Goal: Information Seeking & Learning: Find specific fact

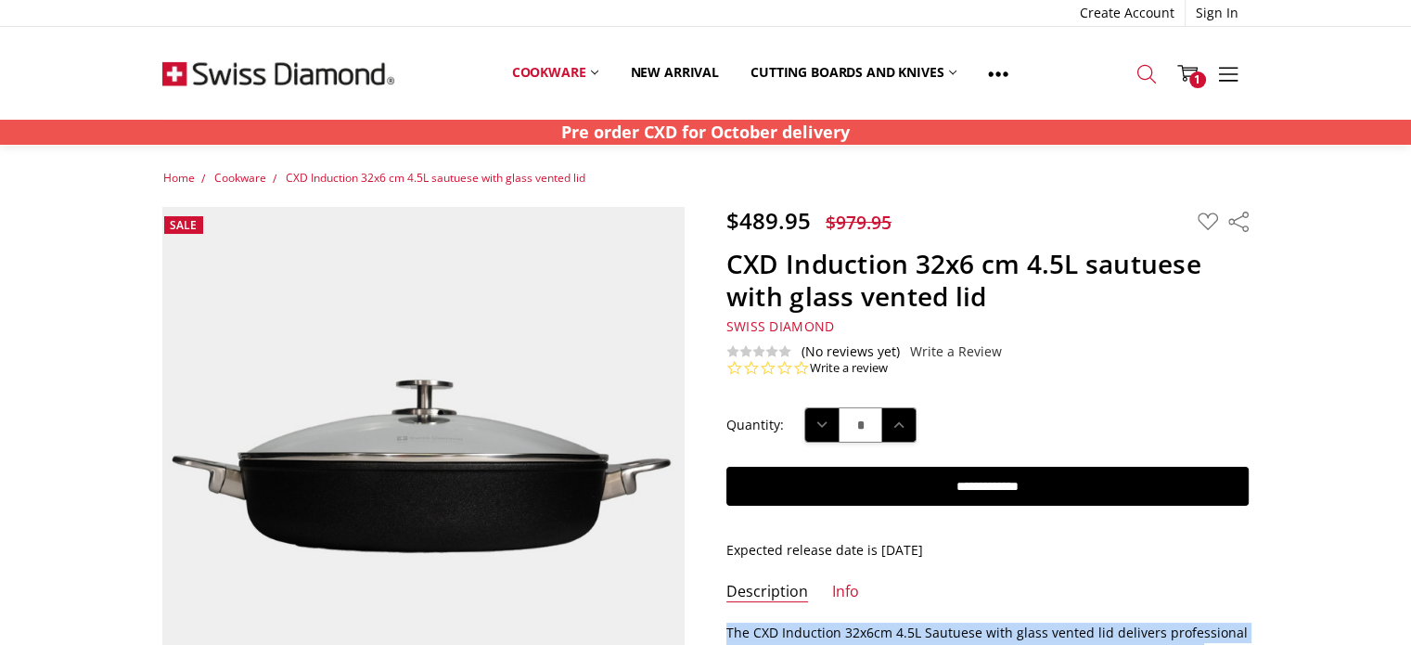
click at [1145, 73] on icon at bounding box center [1146, 74] width 20 height 20
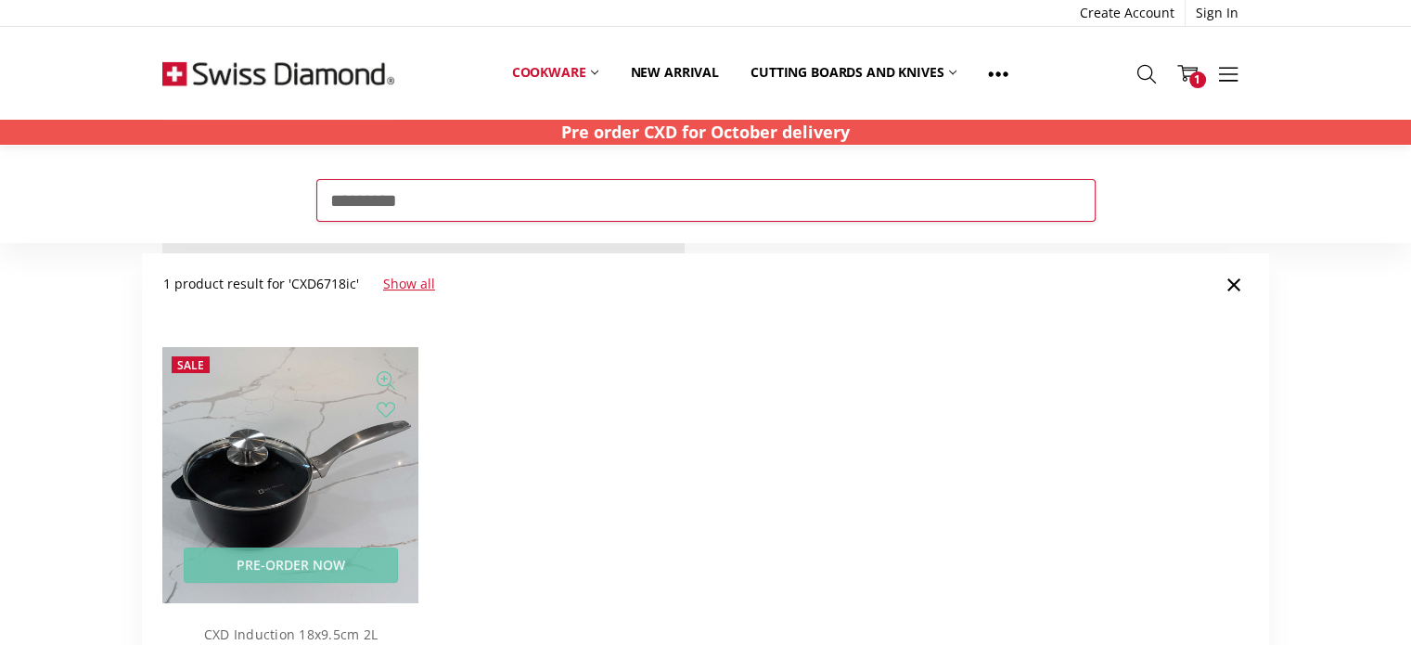
type input "*********"
click at [249, 423] on img at bounding box center [290, 475] width 256 height 256
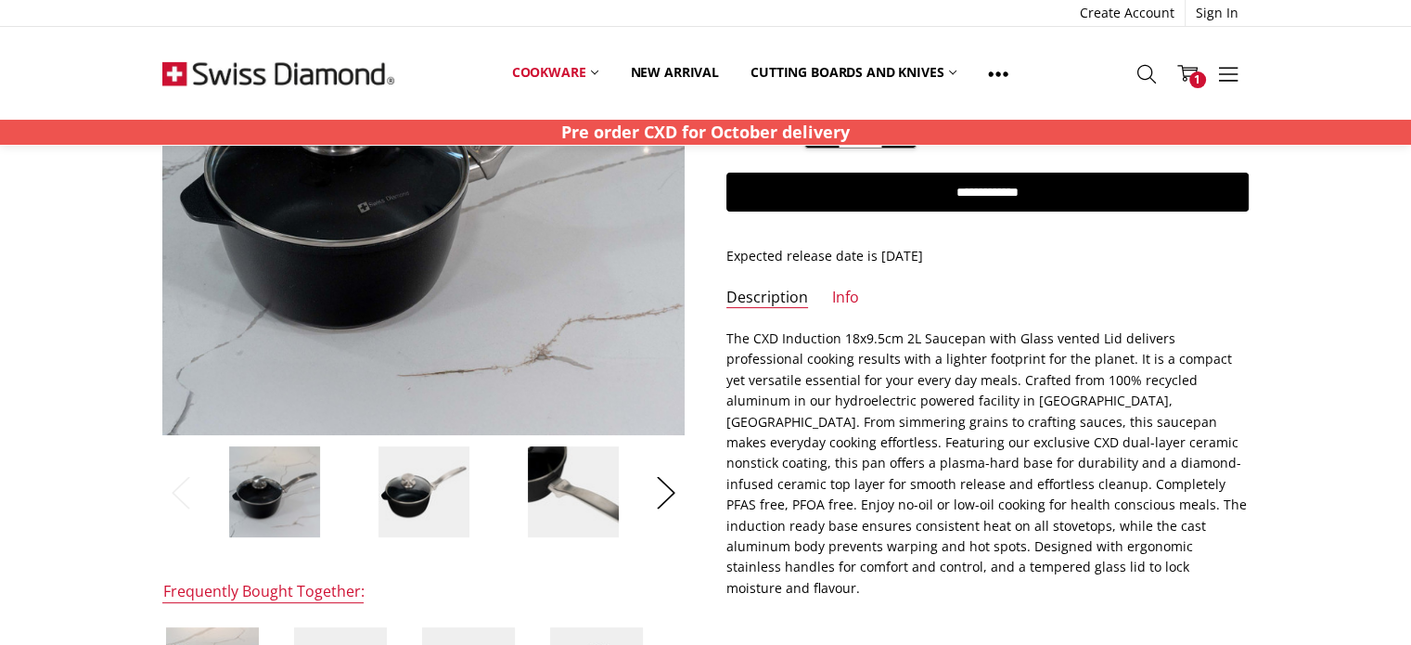
scroll to position [278, 0]
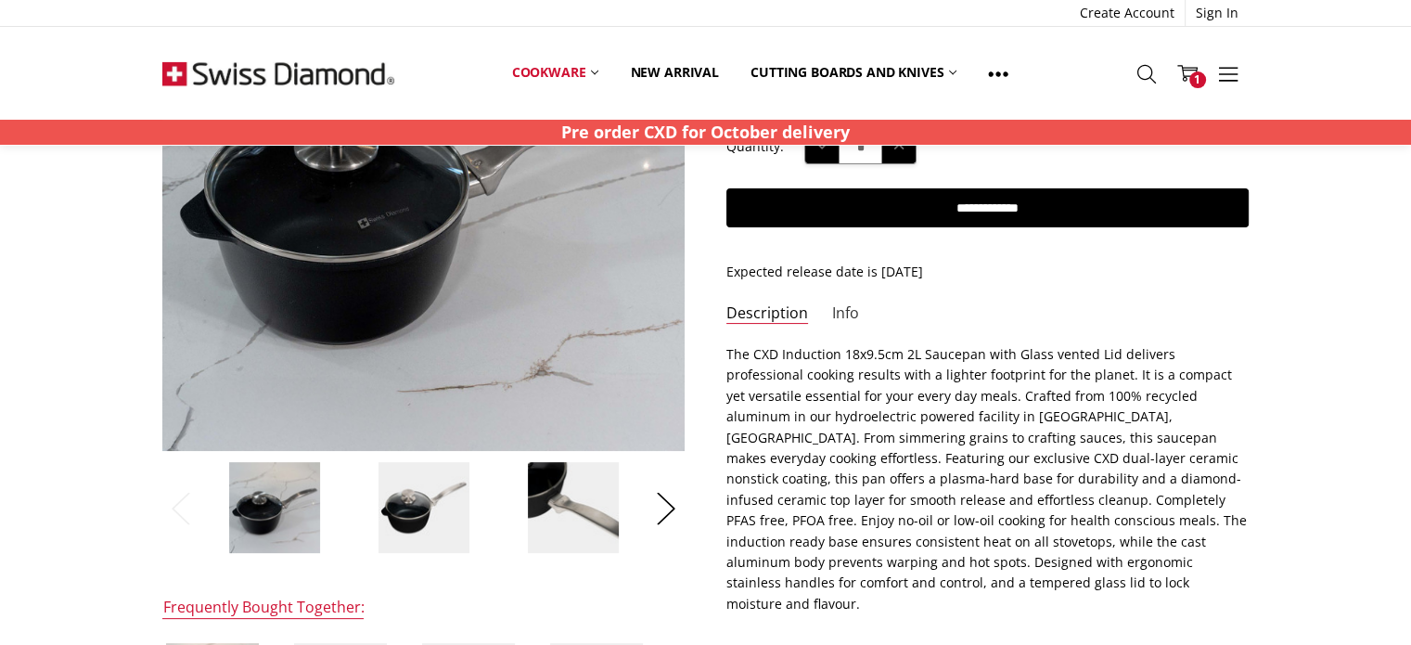
click at [841, 314] on link "Info" at bounding box center [845, 313] width 27 height 21
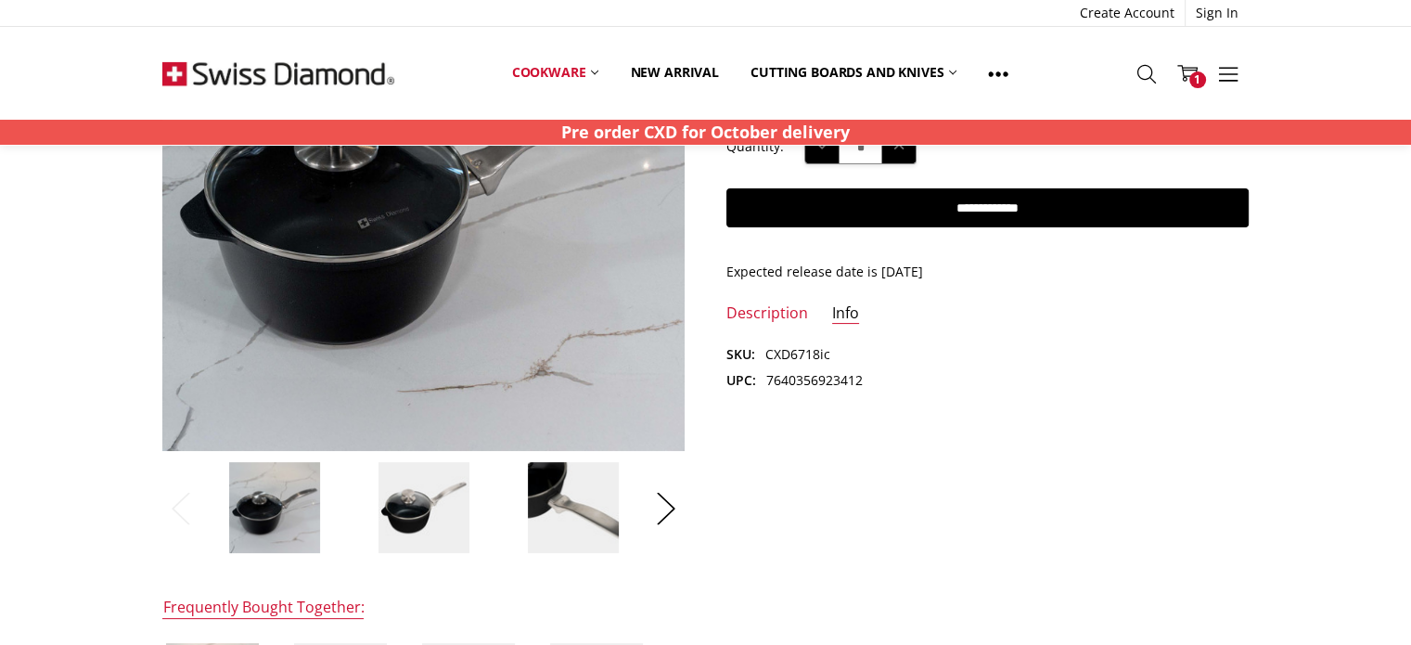
click at [786, 371] on dd "7640356923412" at bounding box center [814, 380] width 96 height 20
copy dd "7640356923412"
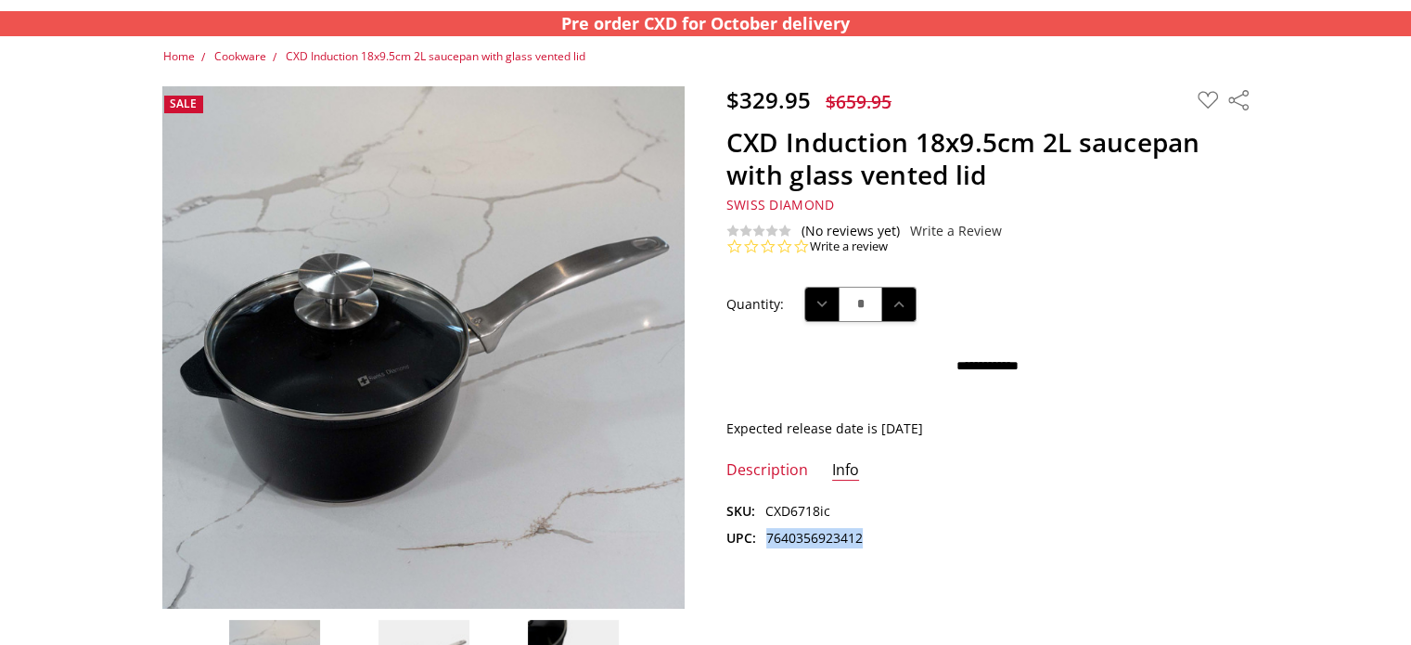
scroll to position [0, 0]
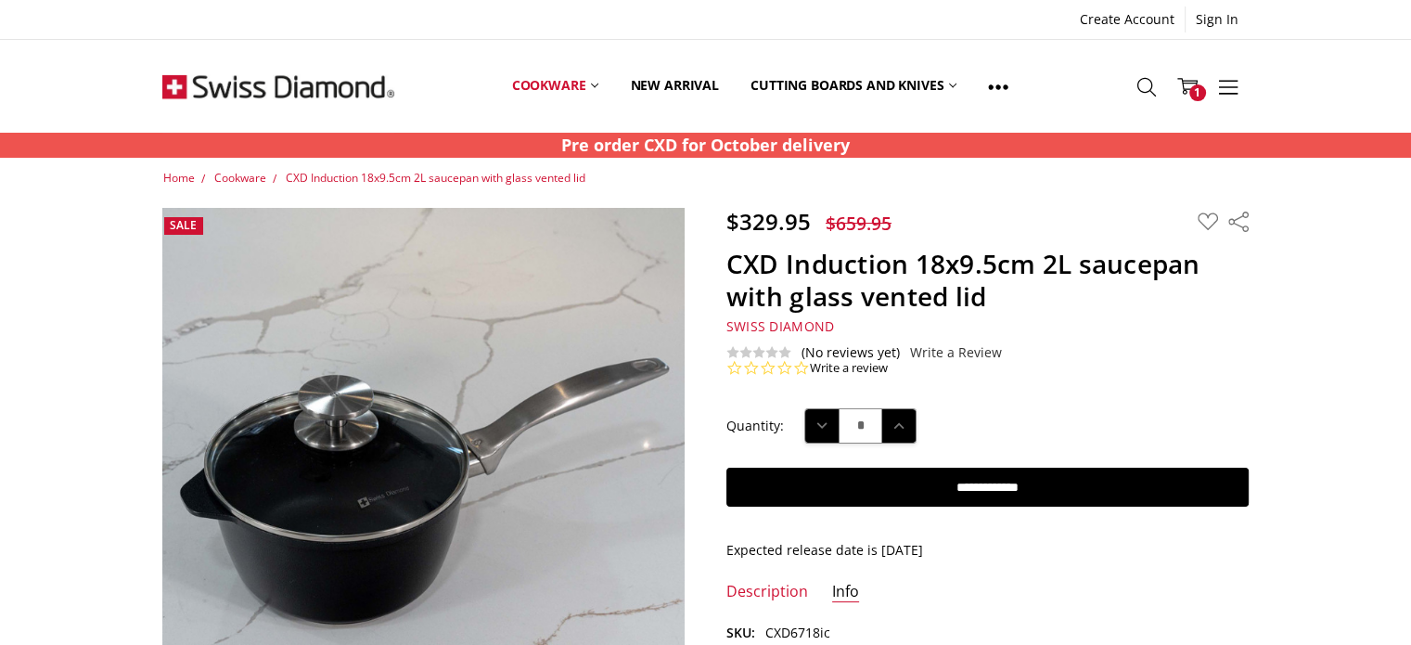
click at [1117, 275] on h1 "CXD Induction 18x9.5cm 2L saucepan with glass vented lid" at bounding box center [987, 280] width 522 height 65
click at [1117, 274] on h1 "CXD Induction 18x9.5cm 2L saucepan with glass vented lid" at bounding box center [987, 280] width 522 height 65
click at [1119, 257] on h1 "CXD Induction 18x9.5cm 2L saucepan with glass vented lid" at bounding box center [987, 280] width 522 height 65
click at [1119, 256] on h1 "CXD Induction 18x9.5cm 2L saucepan with glass vented lid" at bounding box center [987, 280] width 522 height 65
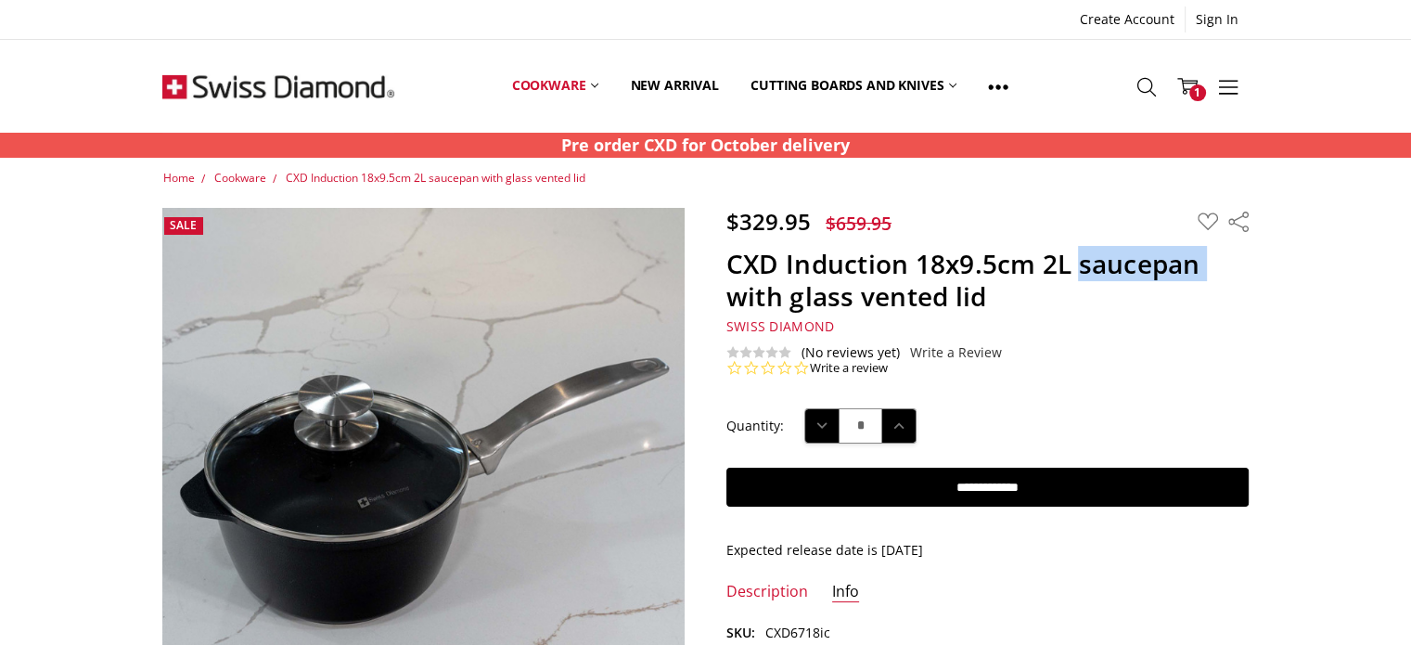
copy h1 "saucepan"
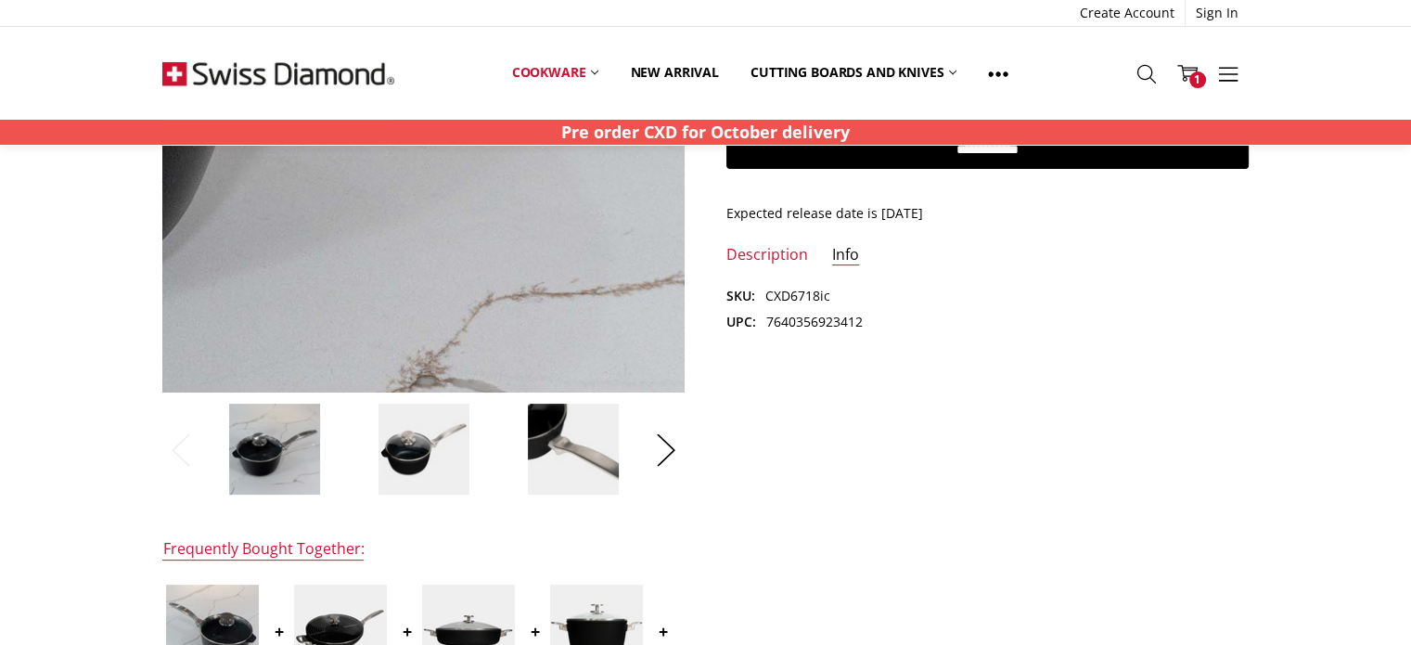
scroll to position [371, 0]
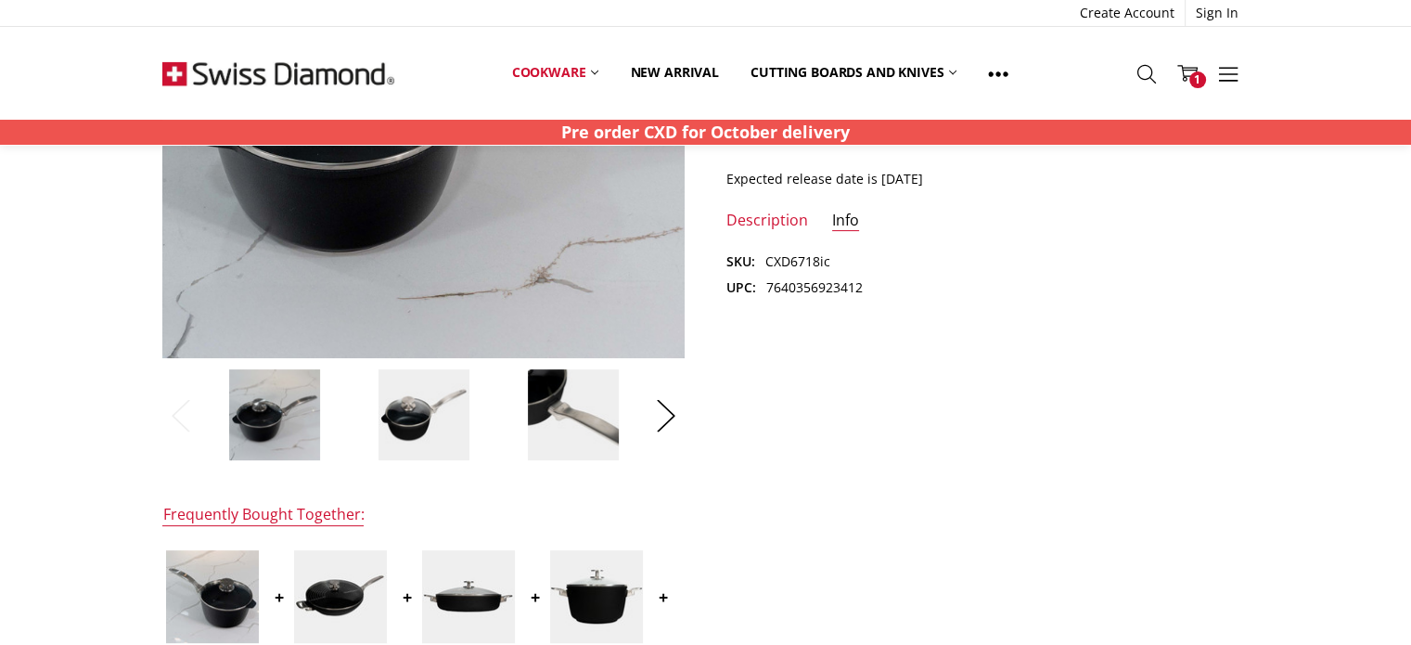
click at [457, 435] on img at bounding box center [423, 414] width 93 height 93
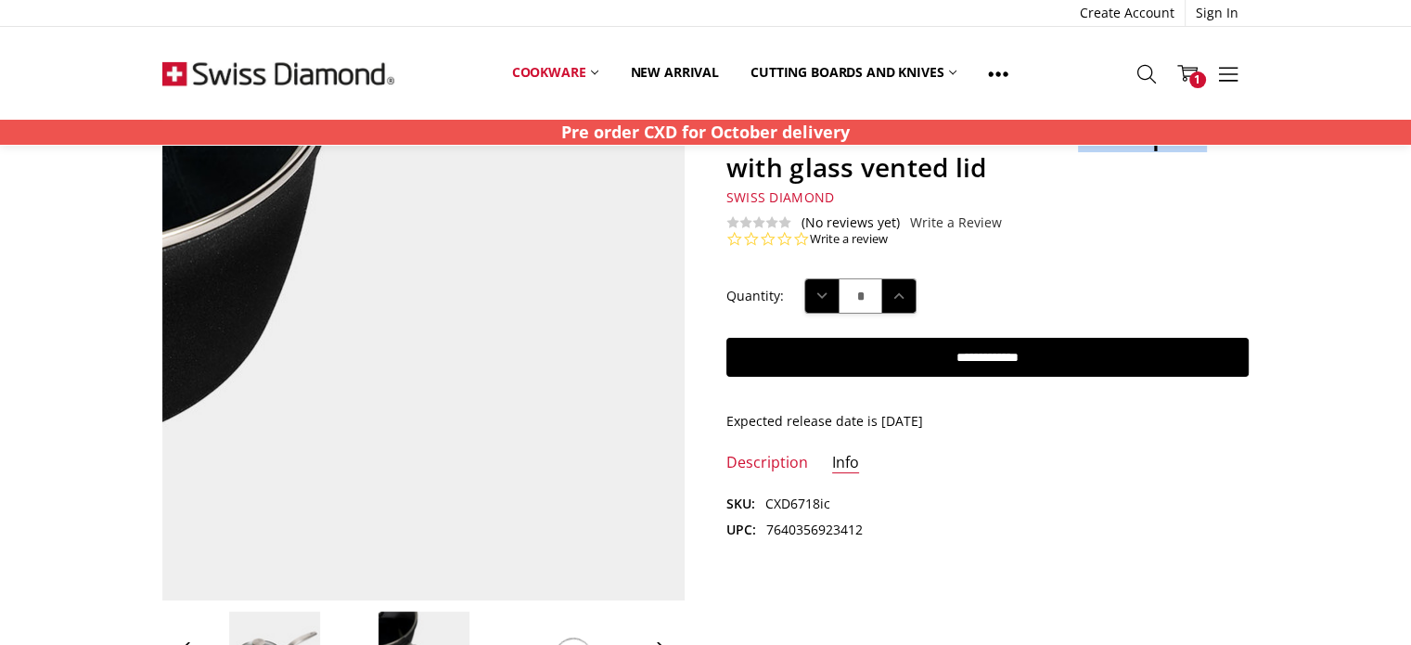
scroll to position [93, 0]
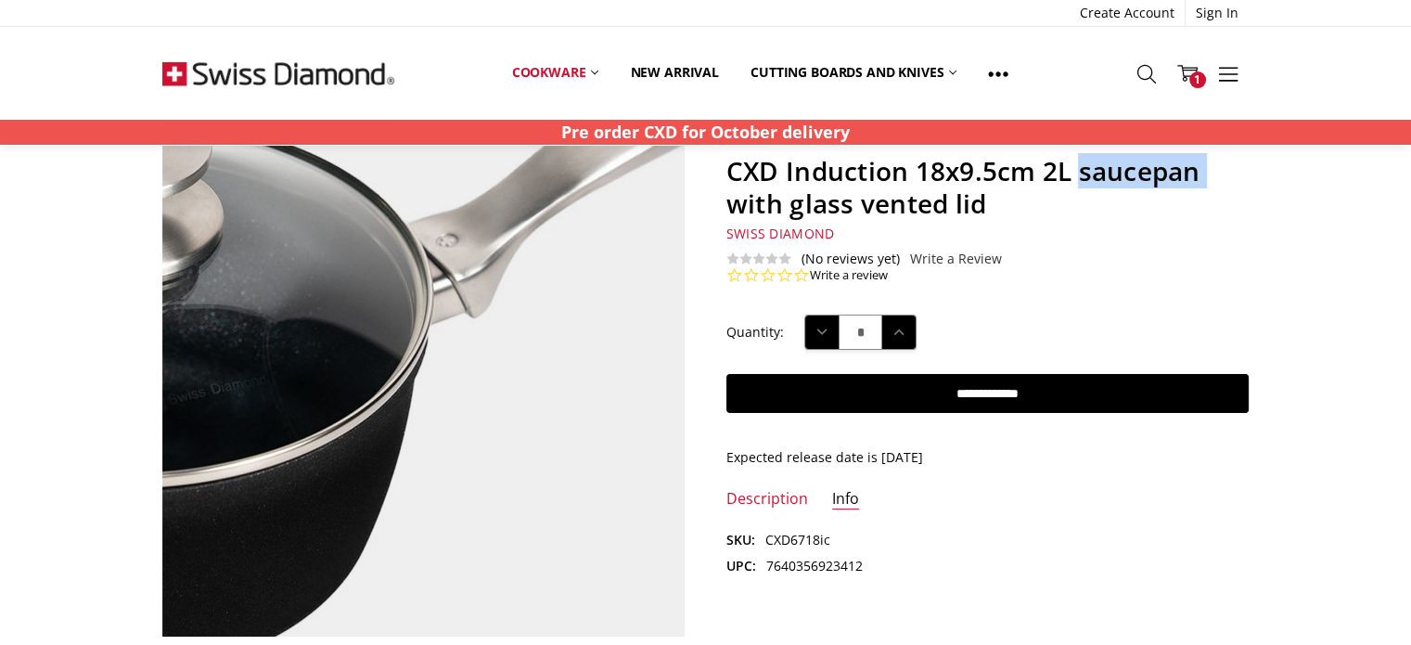
drag, startPoint x: 495, startPoint y: 405, endPoint x: 453, endPoint y: 402, distance: 42.8
click at [453, 402] on img at bounding box center [332, 337] width 1187 height 1187
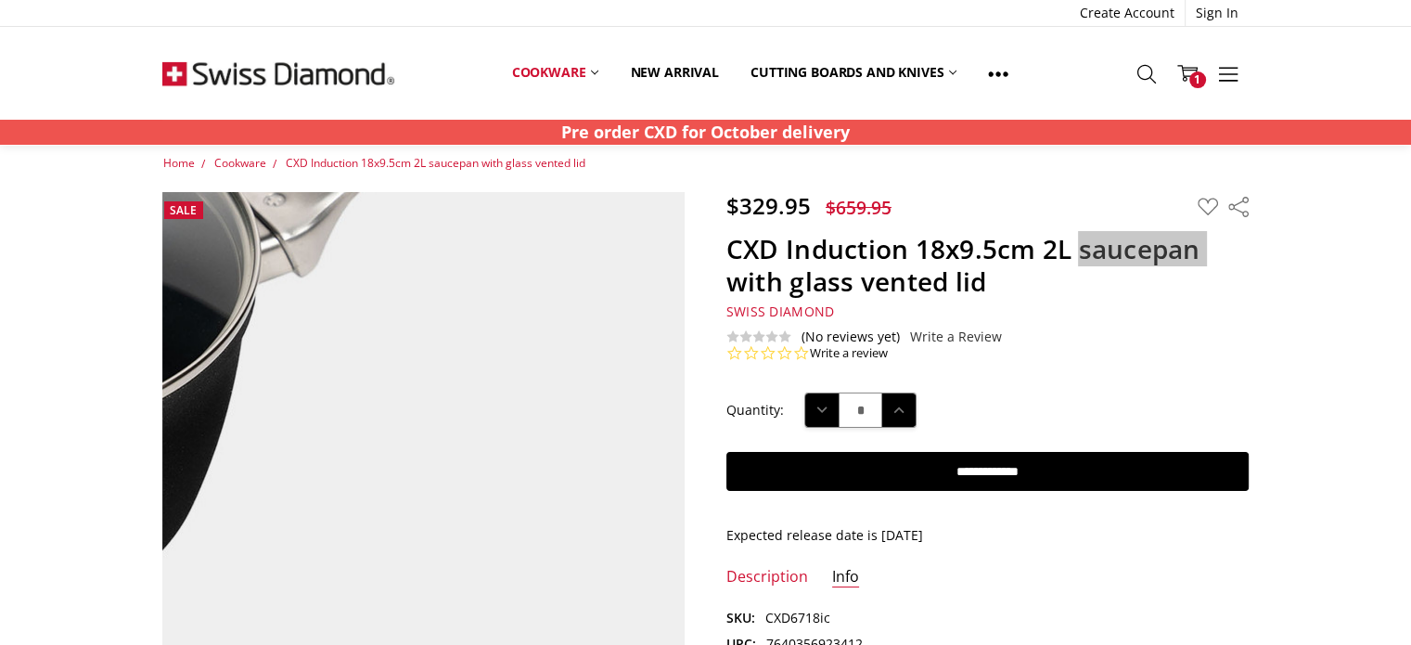
scroll to position [0, 0]
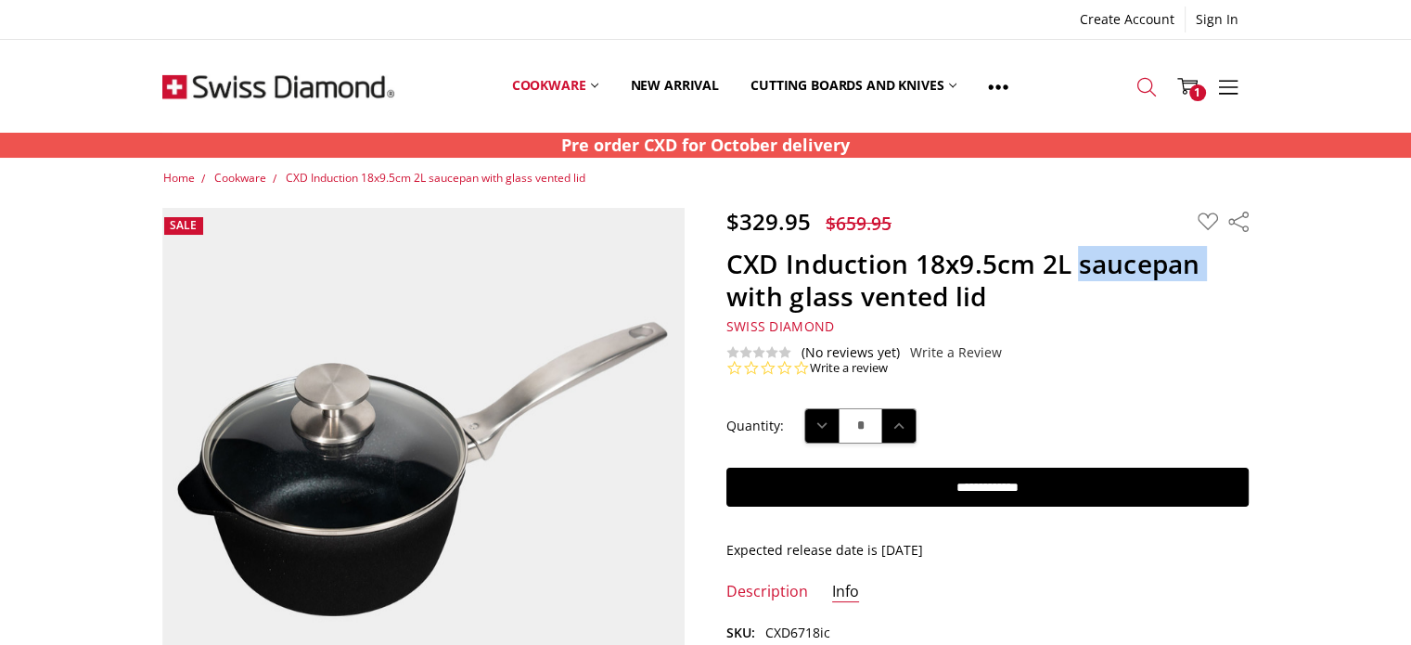
click at [1143, 88] on icon at bounding box center [1146, 87] width 20 height 20
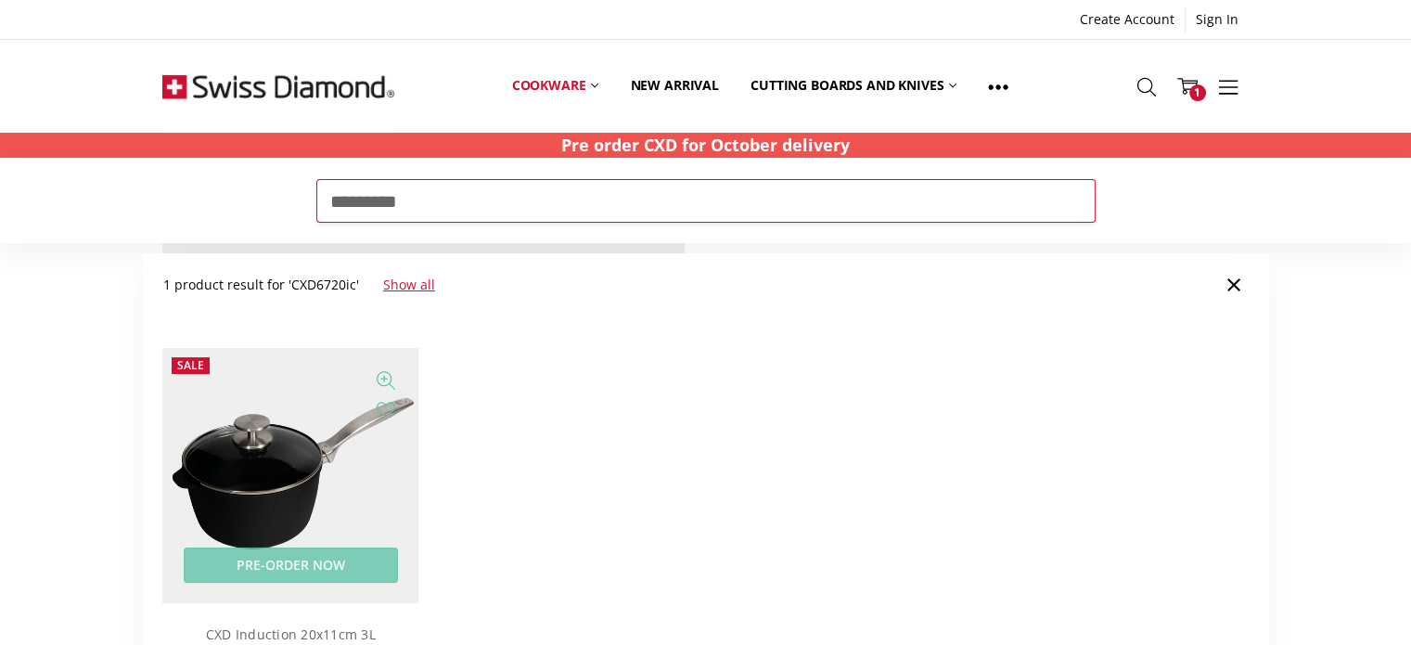
type input "*********"
click at [317, 446] on img at bounding box center [290, 476] width 256 height 256
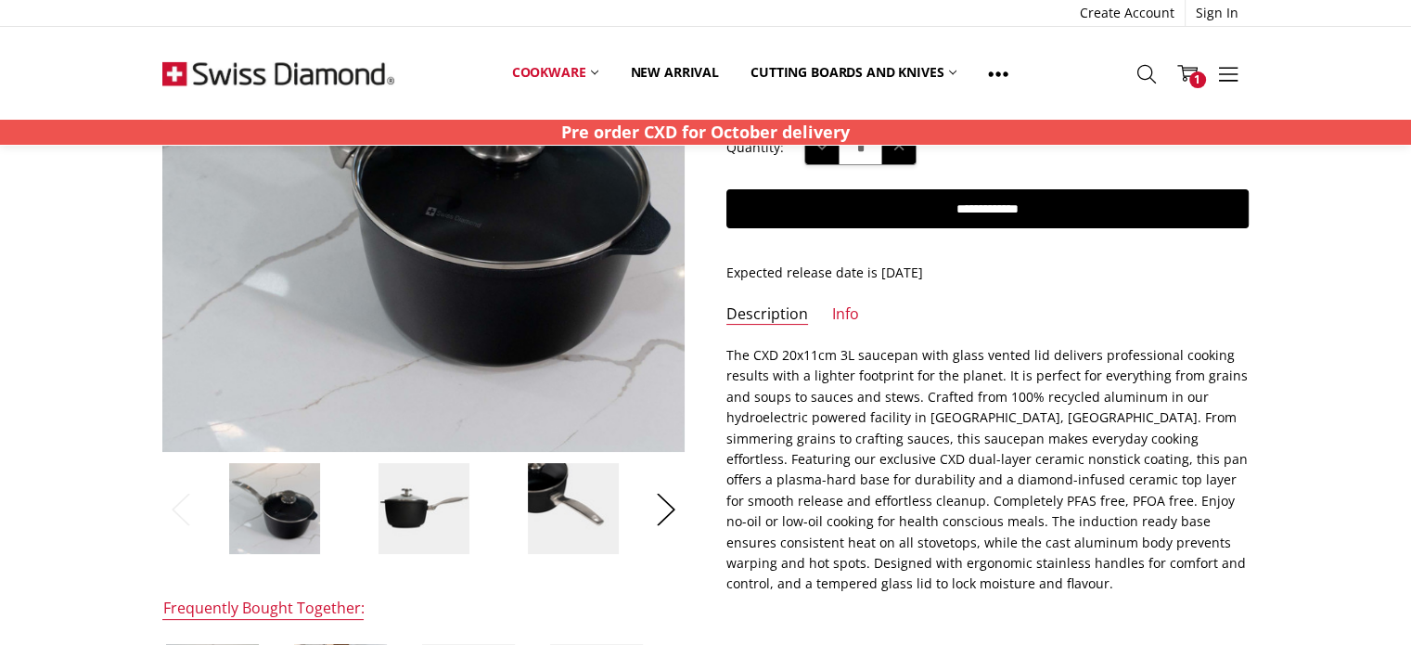
scroll to position [371, 0]
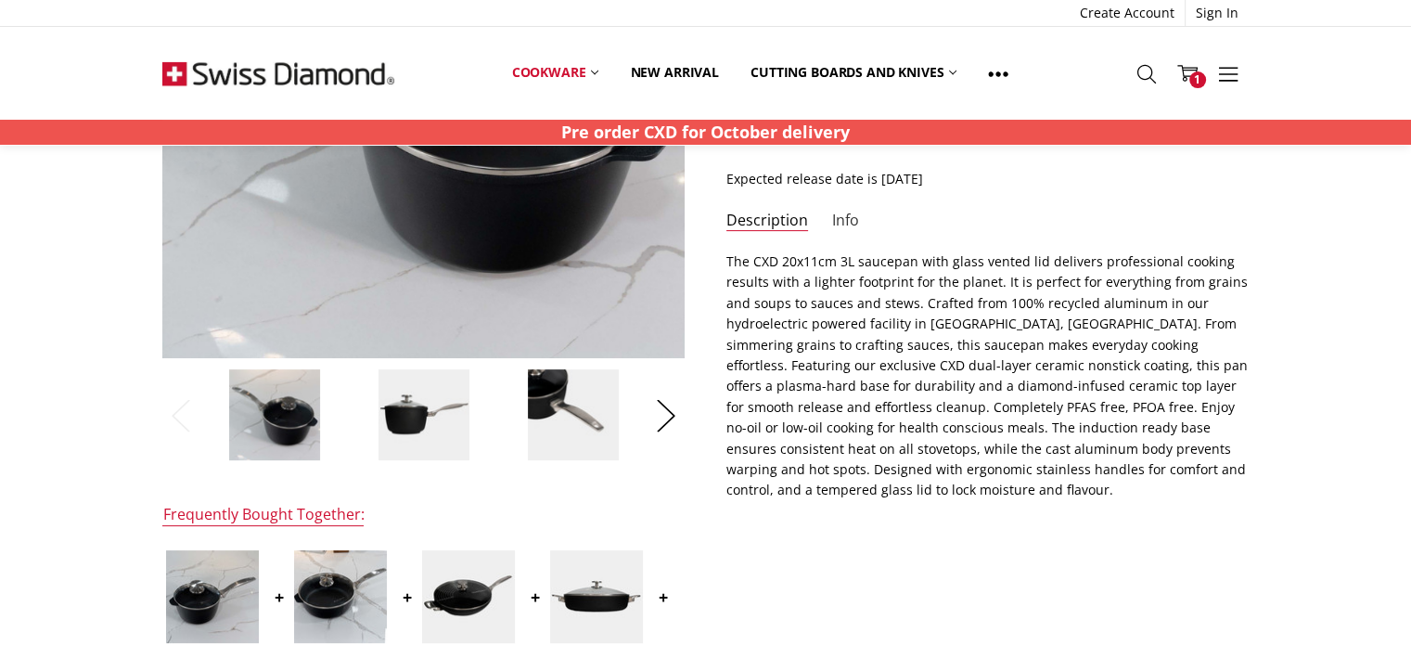
click at [835, 211] on link "Info" at bounding box center [845, 221] width 27 height 21
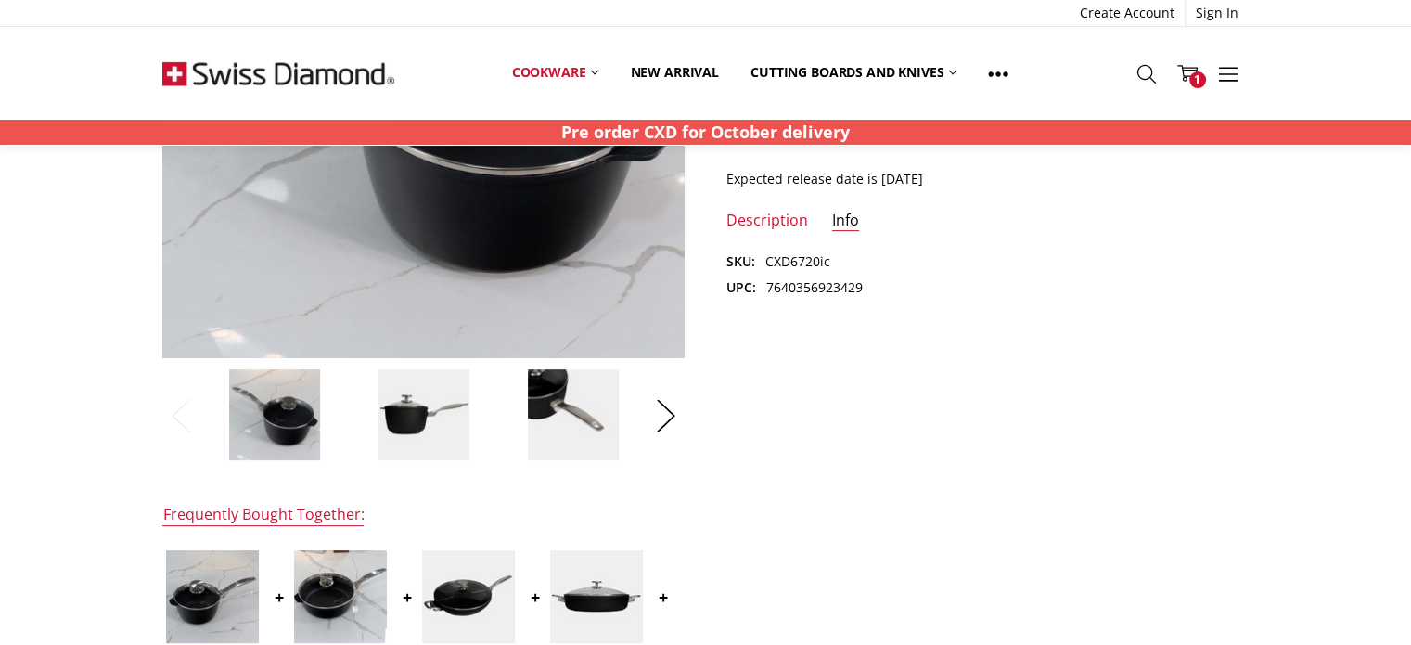
click at [838, 288] on dd "7640356923429" at bounding box center [814, 287] width 96 height 20
copy dd "7640356923429"
click at [400, 409] on img at bounding box center [423, 414] width 93 height 93
click at [657, 414] on button "Next" at bounding box center [665, 416] width 37 height 57
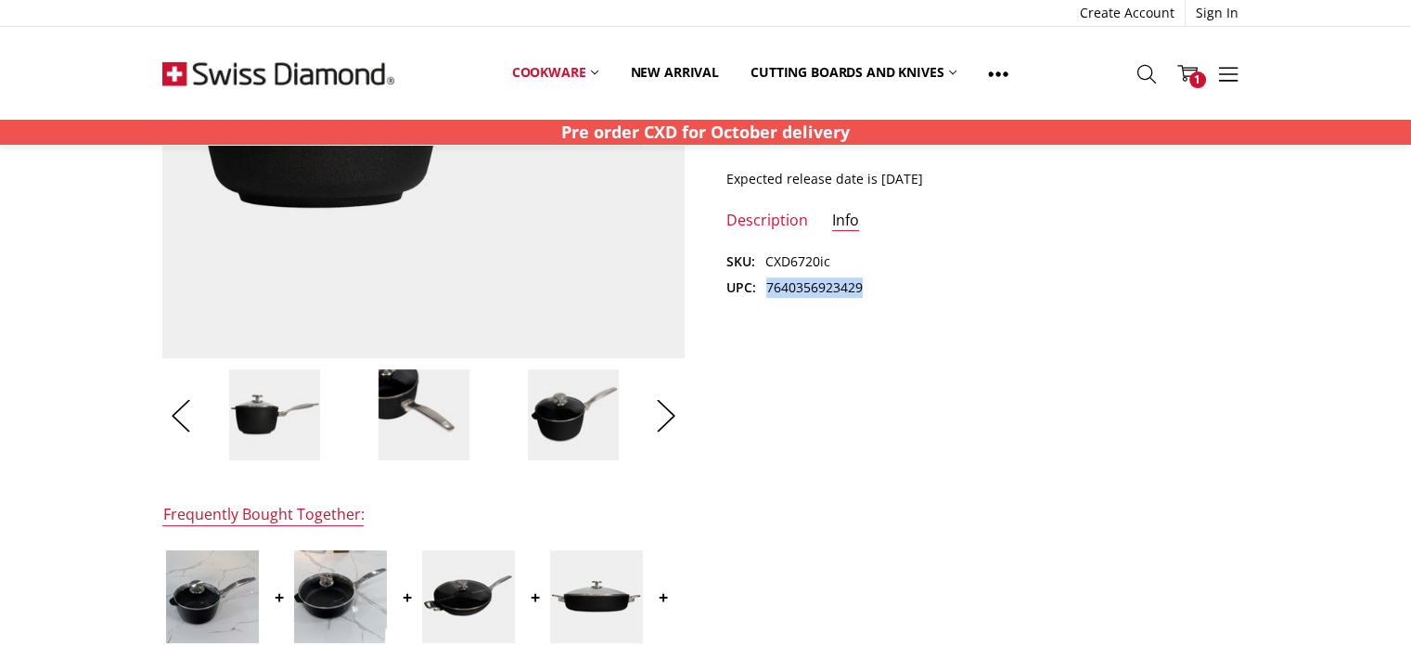
click at [573, 420] on img at bounding box center [573, 414] width 93 height 93
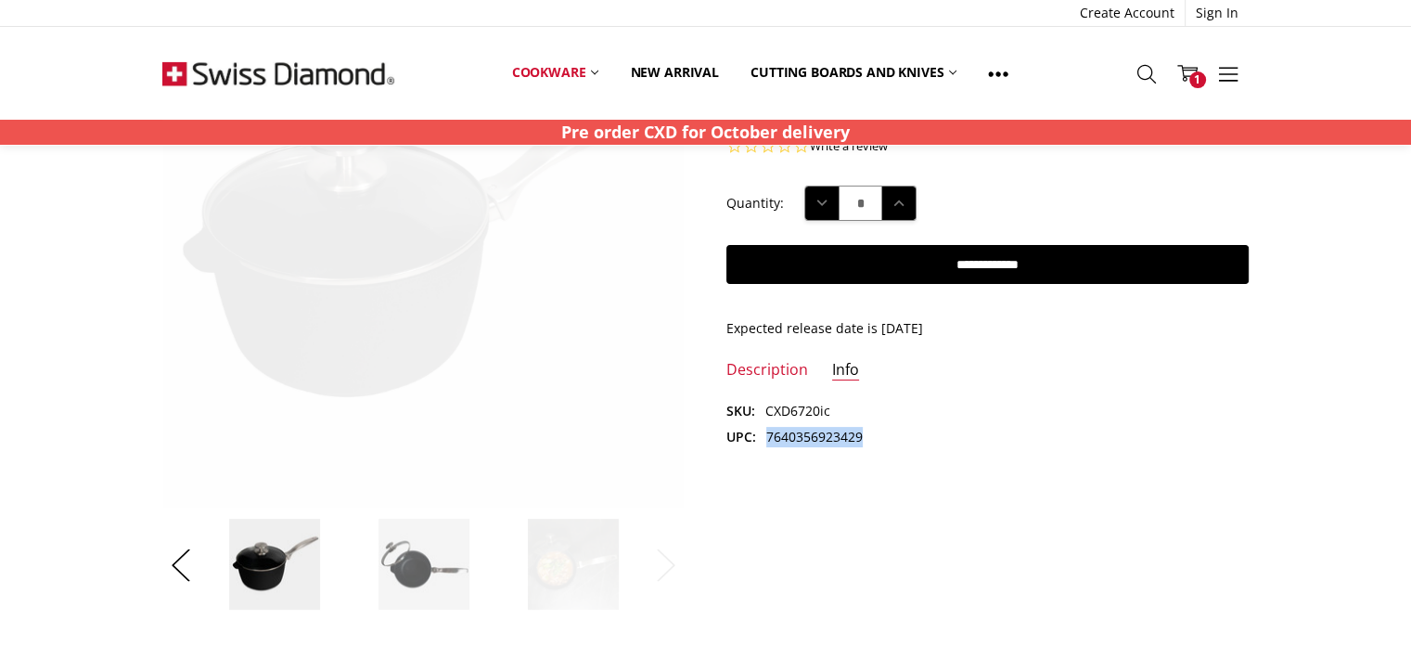
scroll to position [93, 0]
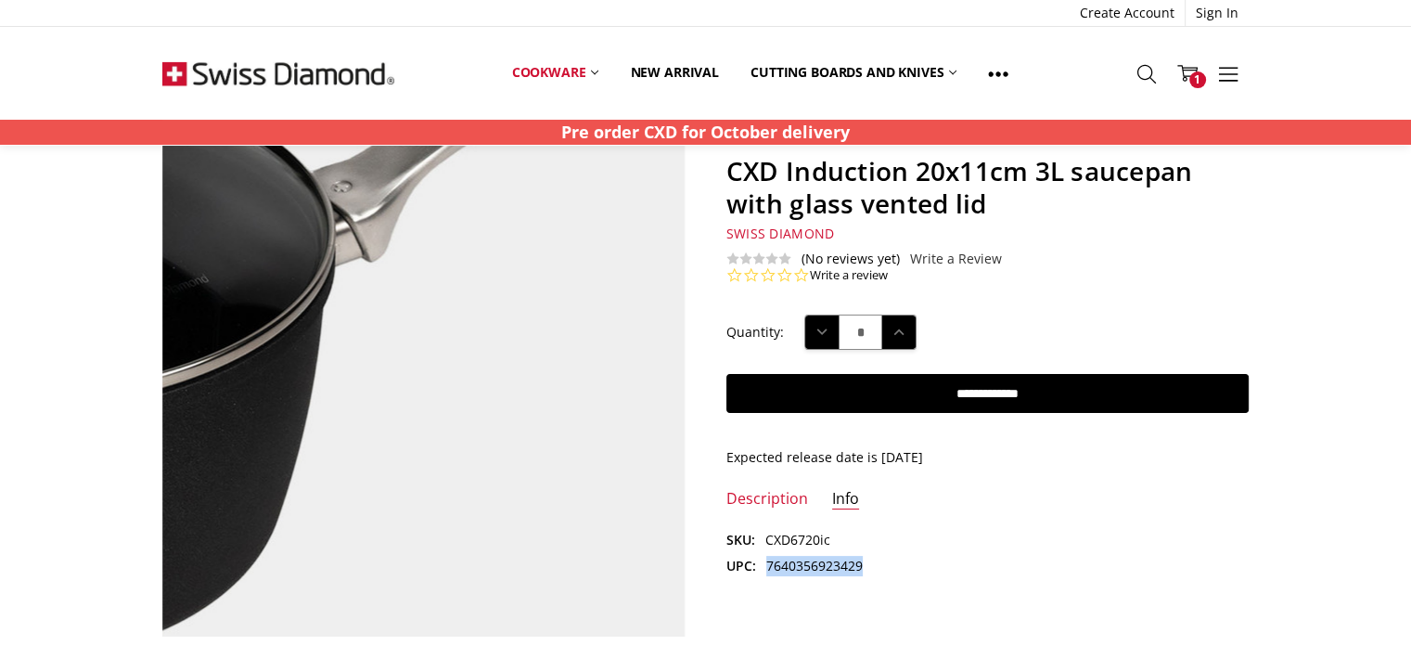
click at [609, 418] on img at bounding box center [186, 320] width 1187 height 1187
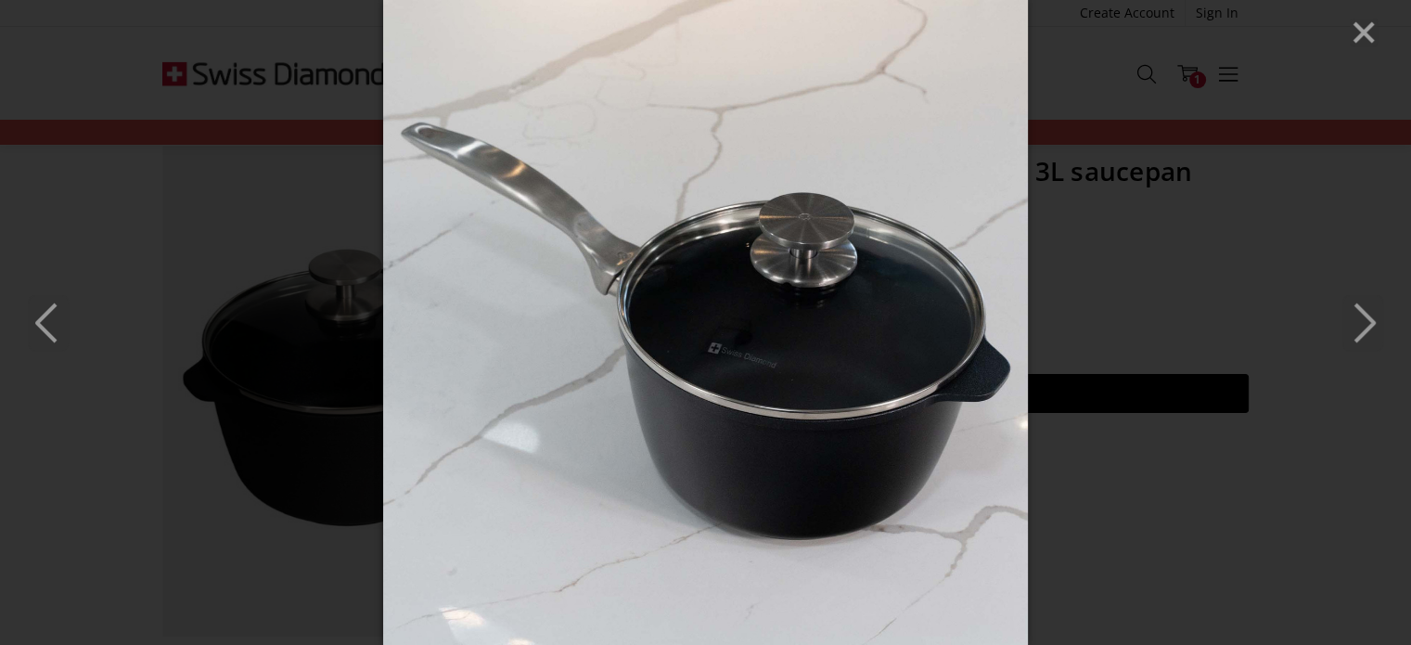
click at [1103, 412] on div at bounding box center [705, 322] width 1411 height 645
